Goal: Task Accomplishment & Management: Use online tool/utility

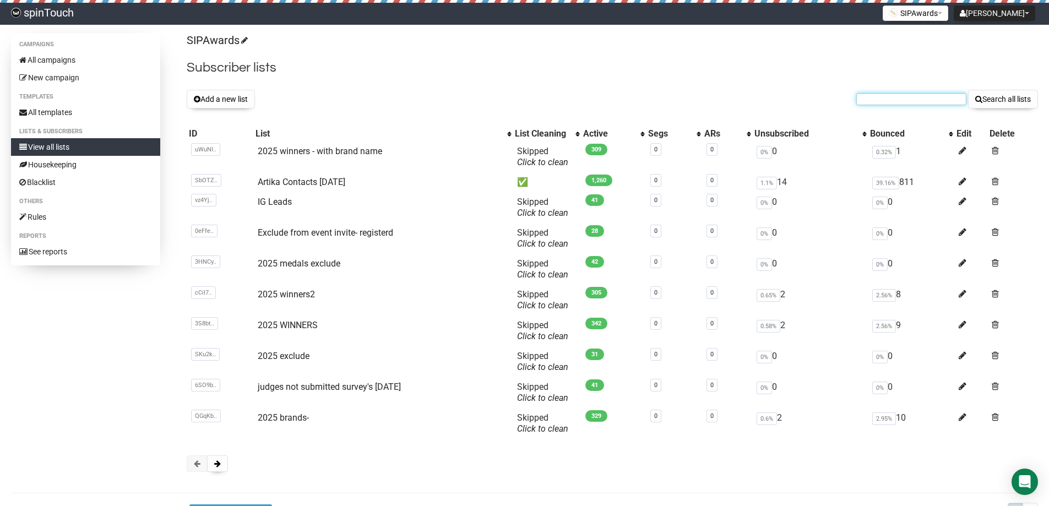
click at [910, 98] on input "text" at bounding box center [911, 99] width 110 height 12
paste input "brian@madeinc.xyz"
type input "brian@madeinc.xyz"
click at [968, 90] on button "Search all lists" at bounding box center [1003, 99] width 70 height 19
click at [896, 104] on input "text" at bounding box center [911, 99] width 110 height 12
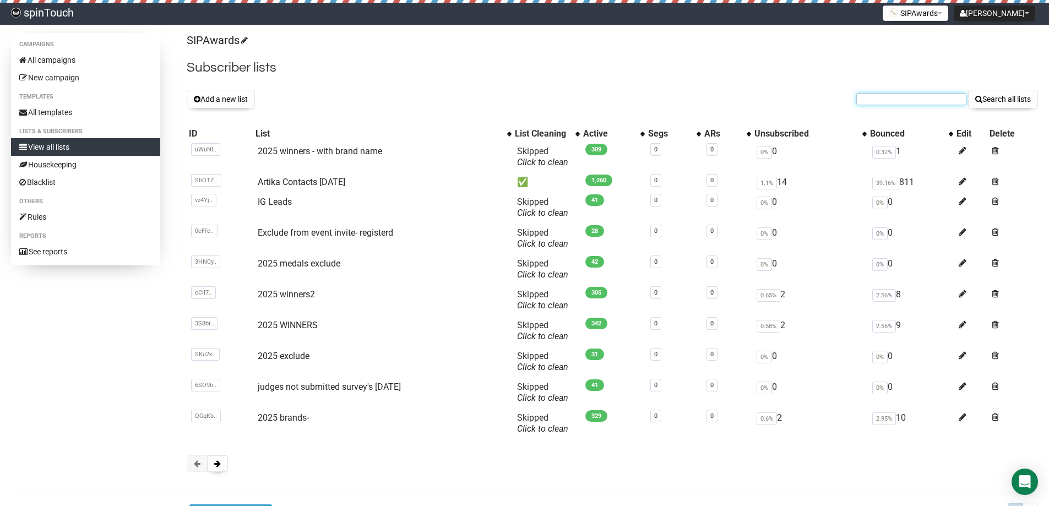
paste input "brian@monsterassembly.com"
type input "brian@monsterassembly.com"
click at [968, 90] on button "Search all lists" at bounding box center [1003, 99] width 70 height 19
click at [905, 98] on input "text" at bounding box center [911, 99] width 110 height 12
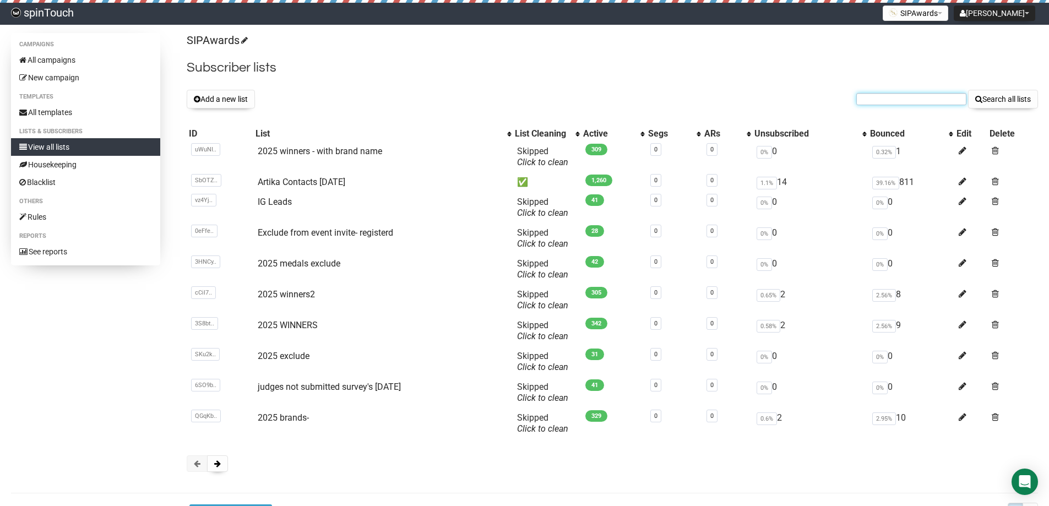
paste input "[PERSON_NAME][EMAIL_ADDRESS][DOMAIN_NAME]"
type input "[PERSON_NAME][EMAIL_ADDRESS][DOMAIN_NAME]"
click at [968, 90] on button "Search all lists" at bounding box center [1003, 99] width 70 height 19
click at [219, 97] on button "Add a new list" at bounding box center [221, 99] width 68 height 19
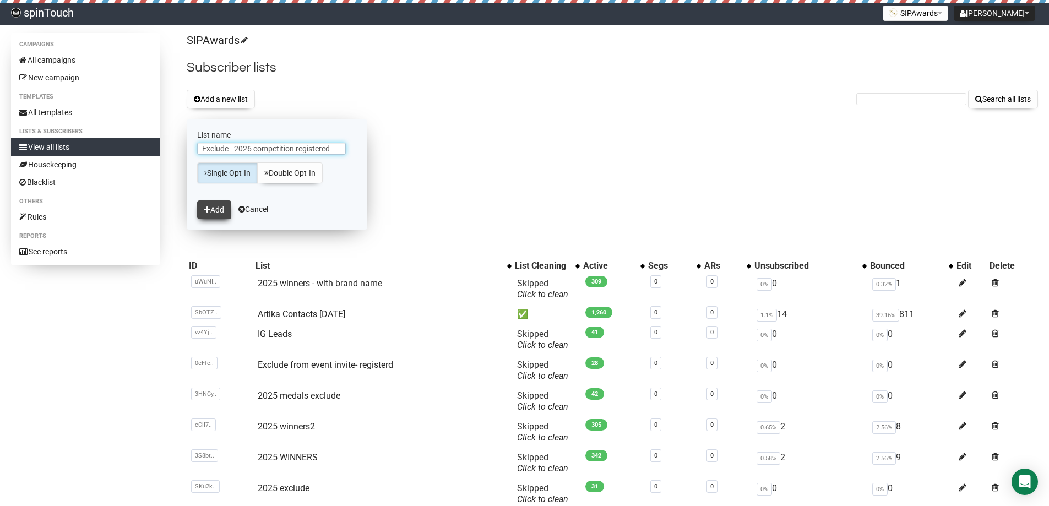
type input "Exclude - 2026 competition registered"
click at [218, 208] on button "Add" at bounding box center [214, 209] width 34 height 19
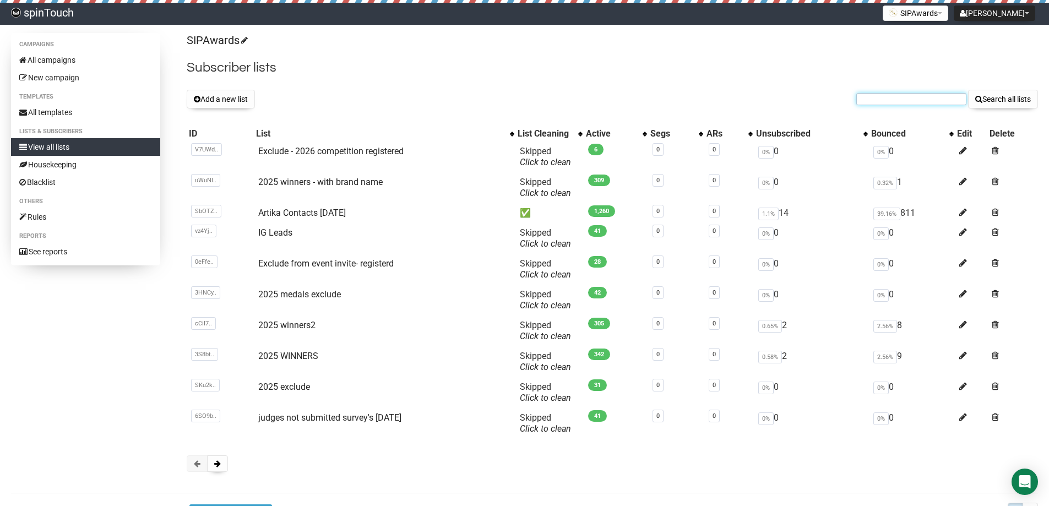
click at [898, 103] on input "text" at bounding box center [911, 99] width 110 height 12
paste input "contact@roomer.be"
type input "contact@roomer.be"
click at [968, 90] on button "Search all lists" at bounding box center [1003, 99] width 70 height 19
